Goal: Transaction & Acquisition: Purchase product/service

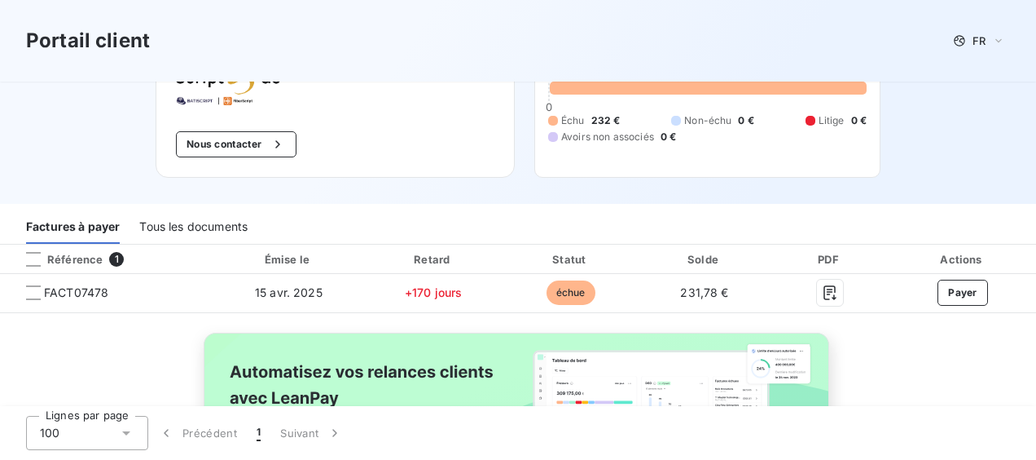
scroll to position [81, 0]
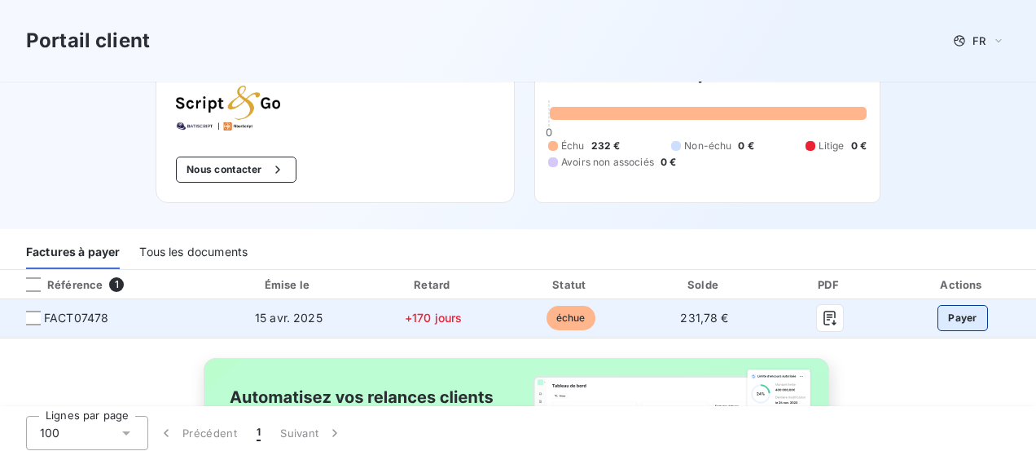
click at [960, 316] on button "Payer" at bounding box center [963, 318] width 51 height 26
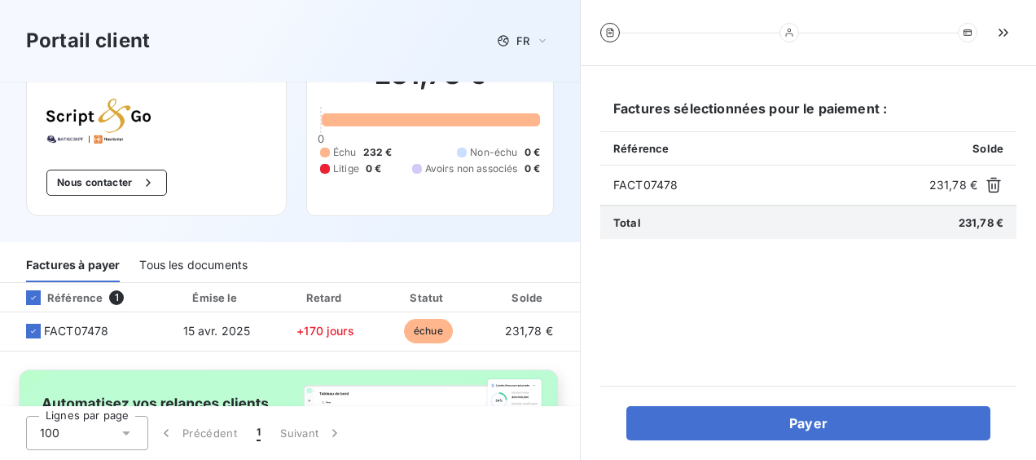
scroll to position [219, 0]
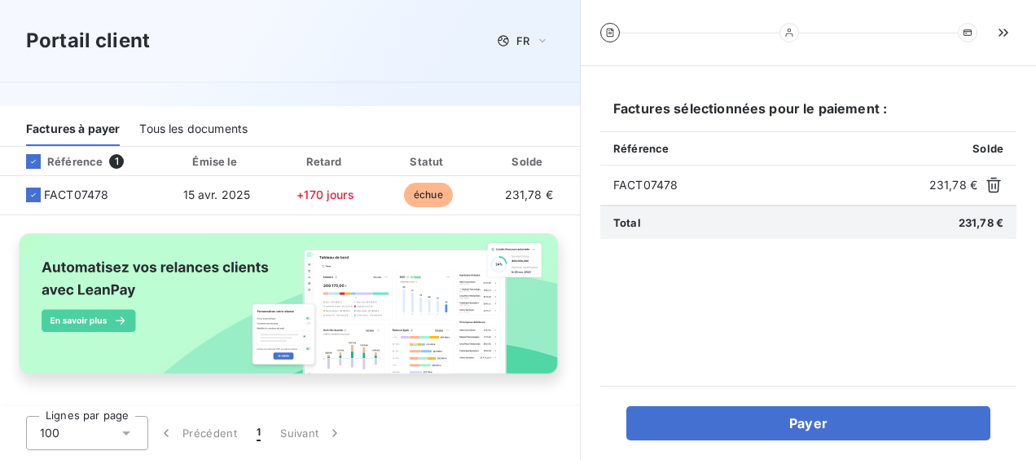
click at [24, 329] on img at bounding box center [290, 311] width 567 height 173
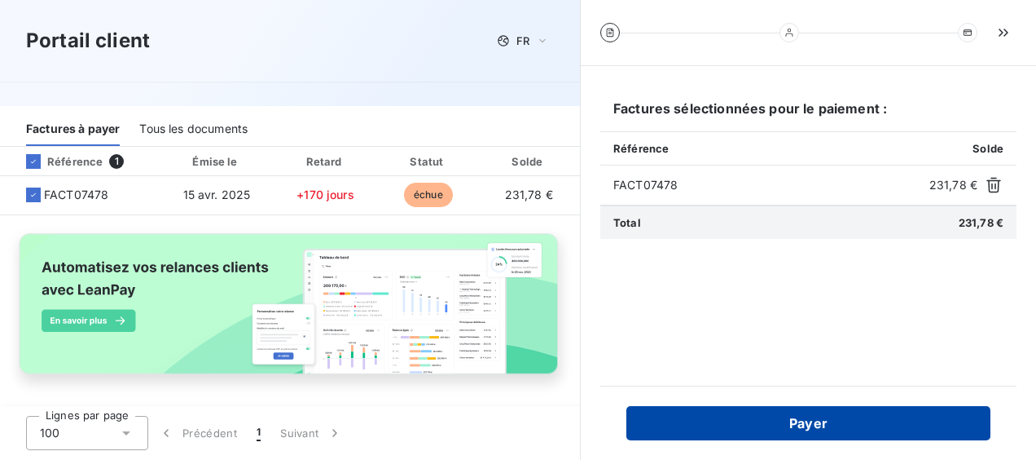
click at [811, 429] on button "Payer" at bounding box center [809, 423] width 364 height 34
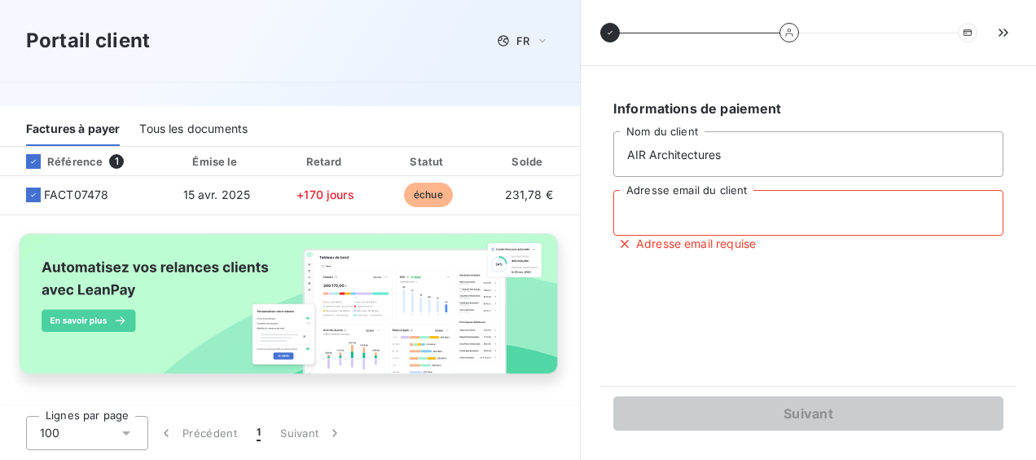
click at [725, 217] on input "Adresse email du client" at bounding box center [809, 213] width 390 height 46
type input "[EMAIL_ADDRESS][DOMAIN_NAME]"
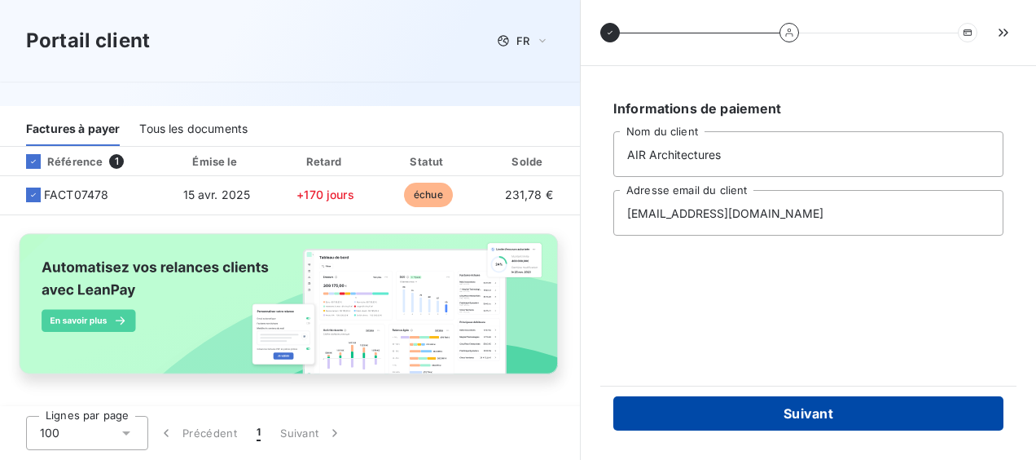
click at [792, 412] on button "Suivant" at bounding box center [809, 413] width 390 height 34
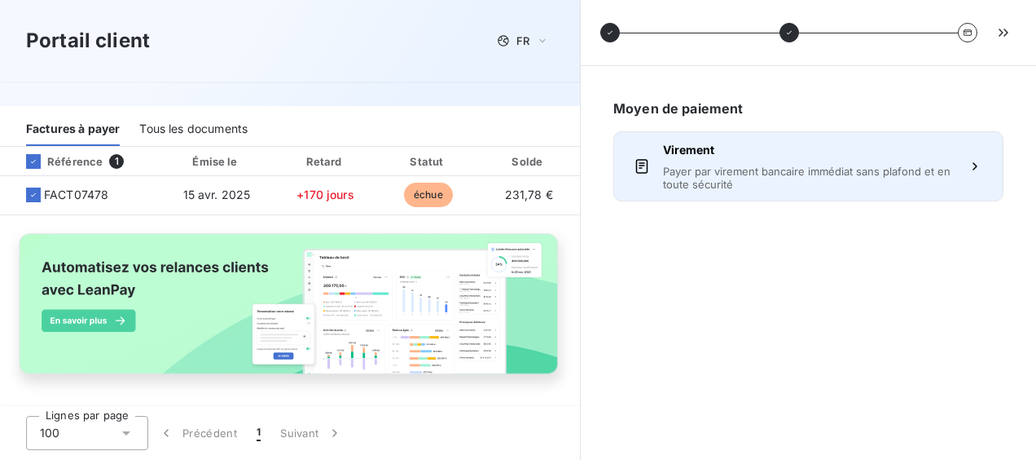
click at [865, 178] on span "Payer par virement bancaire immédiat sans plafond et en toute sécurité" at bounding box center [808, 178] width 291 height 26
